Goal: Task Accomplishment & Management: Manage account settings

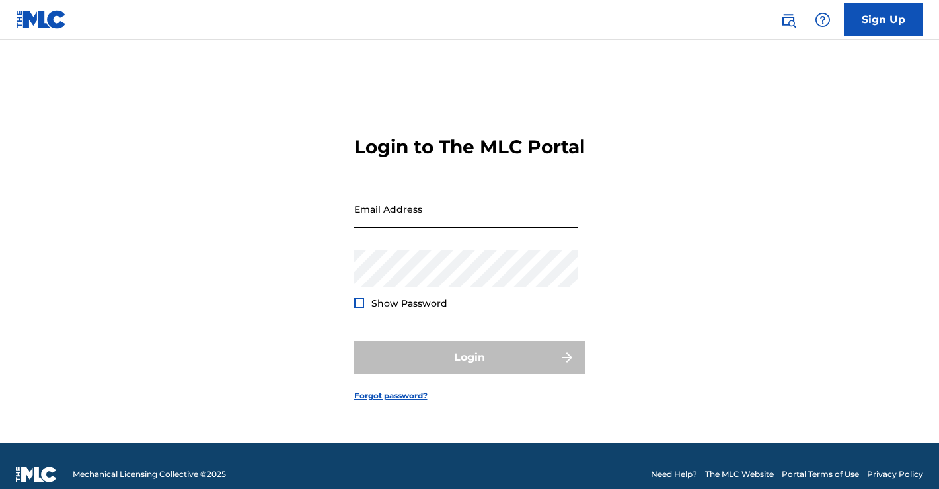
click at [462, 228] on input "Email Address" at bounding box center [465, 209] width 223 height 38
type input "[EMAIL_ADDRESS][DOMAIN_NAME]"
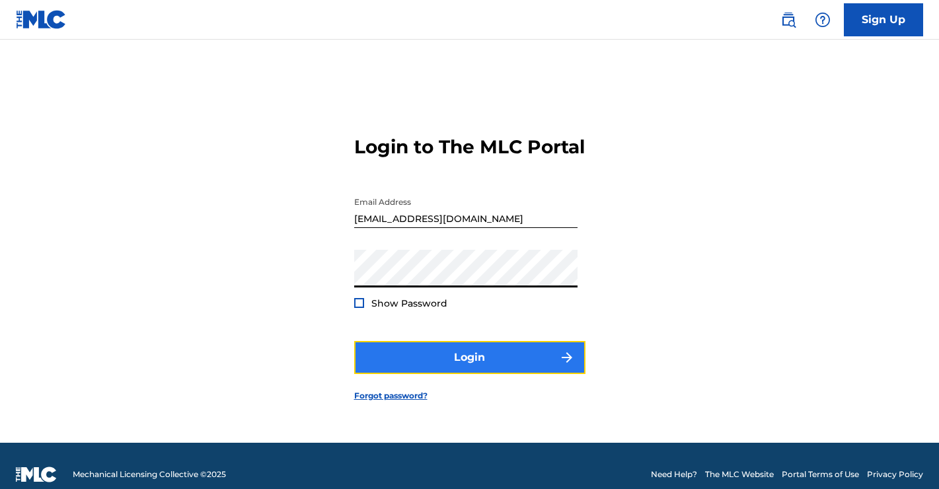
click at [468, 374] on button "Login" at bounding box center [469, 357] width 231 height 33
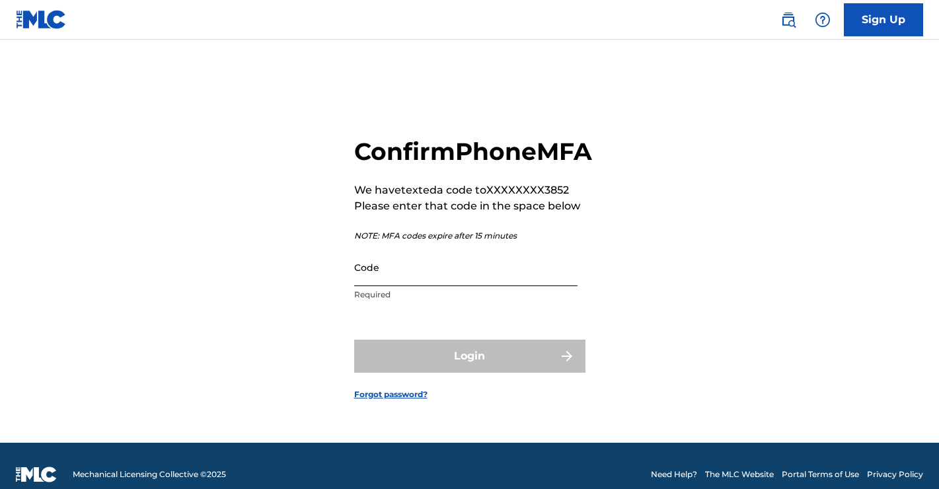
click at [439, 286] on input "Code" at bounding box center [465, 267] width 223 height 38
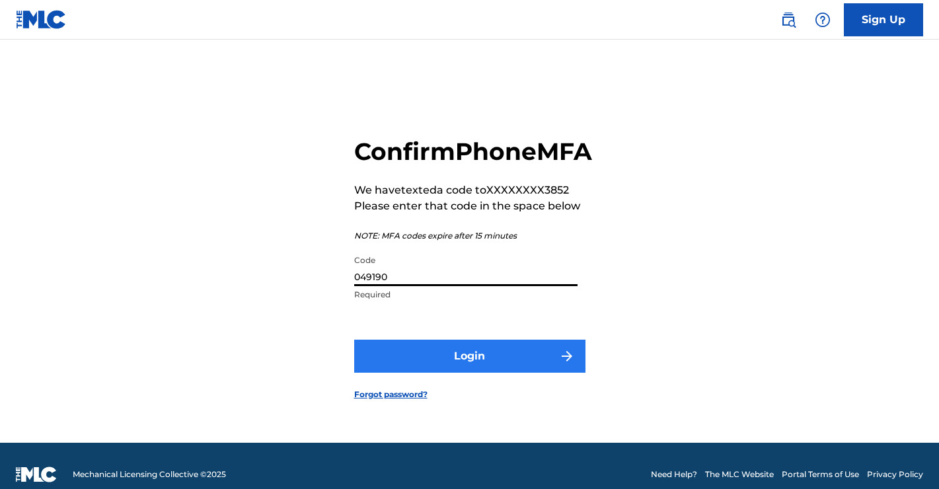
type input "049190"
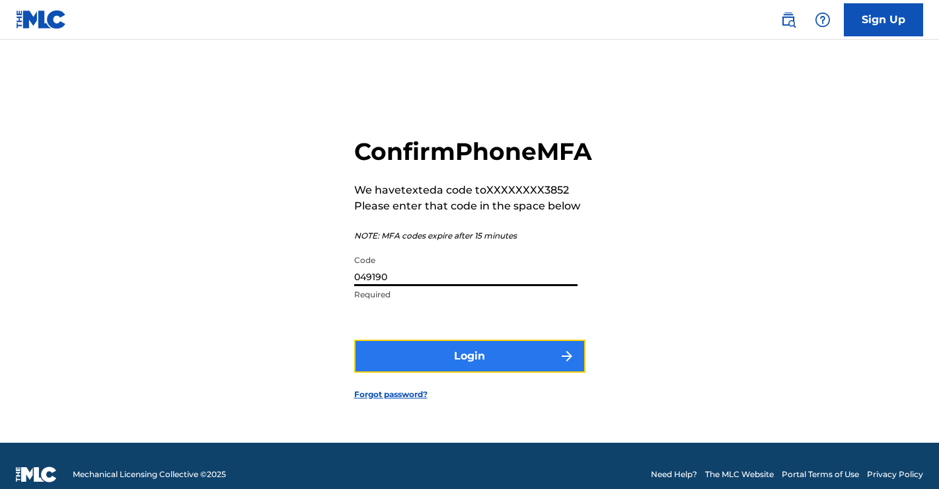
click at [428, 369] on button "Login" at bounding box center [469, 356] width 231 height 33
